Goal: Complete application form

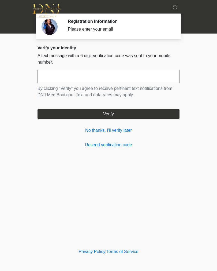
click at [88, 136] on div "Verify your identity A text message with a 6 digit verification code was sent t…" at bounding box center [109, 96] width 142 height 103
click at [92, 133] on link "No thanks, I'll verify later" at bounding box center [109, 130] width 142 height 6
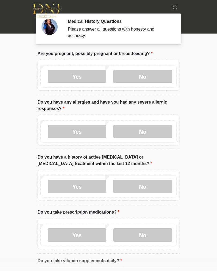
click at [134, 77] on label "No" at bounding box center [142, 76] width 59 height 13
click at [160, 130] on label "No" at bounding box center [142, 131] width 59 height 13
click at [159, 187] on label "No" at bounding box center [142, 185] width 59 height 13
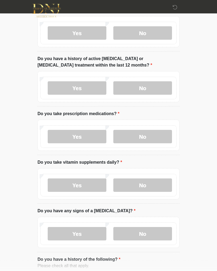
scroll to position [99, 0]
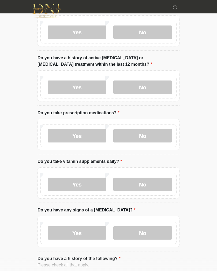
click at [163, 137] on label "No" at bounding box center [142, 135] width 59 height 13
click at [163, 136] on label "No" at bounding box center [142, 135] width 59 height 13
click at [159, 187] on label "No" at bounding box center [142, 183] width 59 height 13
click at [160, 228] on label "No" at bounding box center [142, 232] width 59 height 13
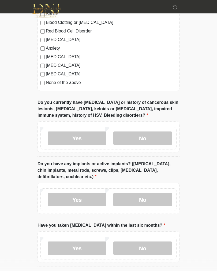
scroll to position [391, 0]
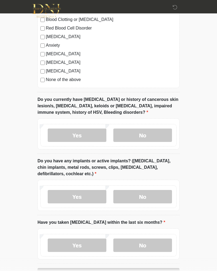
click at [155, 133] on label "No" at bounding box center [142, 134] width 59 height 13
click at [160, 192] on label "No" at bounding box center [142, 196] width 59 height 13
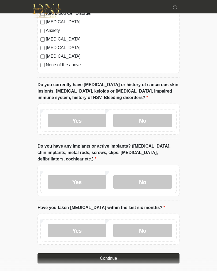
scroll to position [417, 0]
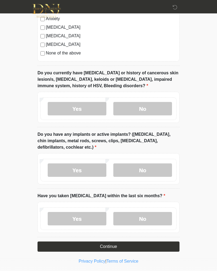
click at [162, 218] on label "No" at bounding box center [142, 218] width 59 height 13
click at [147, 246] on button "Continue" at bounding box center [109, 246] width 142 height 10
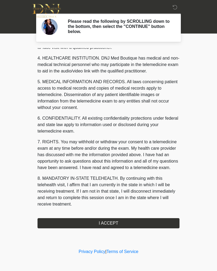
scroll to position [147, 0]
click at [122, 223] on button "I ACCEPT" at bounding box center [109, 223] width 142 height 10
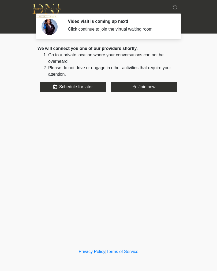
click at [130, 85] on button "Join now" at bounding box center [144, 87] width 67 height 10
